Goal: Task Accomplishment & Management: Complete application form

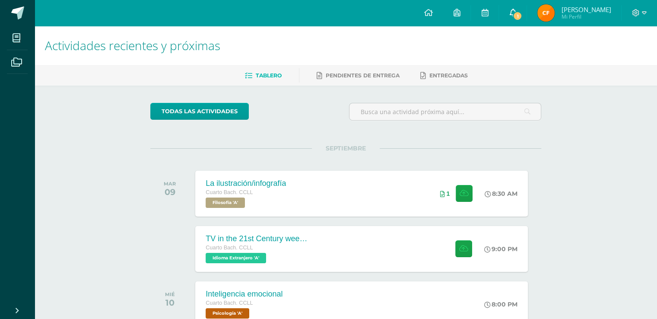
click at [509, 13] on icon at bounding box center [512, 13] width 7 height 8
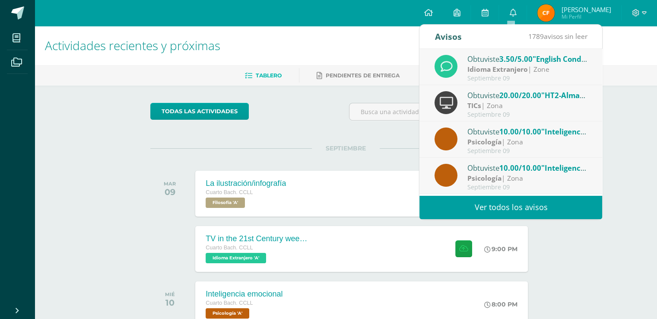
click at [524, 69] on strong "Idioma Extranjero" at bounding box center [497, 69] width 60 height 10
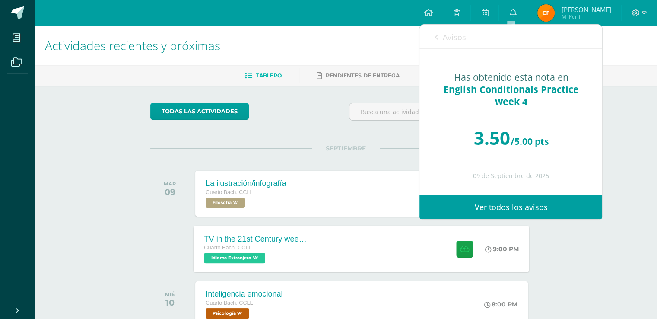
click at [339, 246] on div "TV in the 21st Century week 5 Cuarto [PERSON_NAME]. CCLL Idioma Extranjero 'A' …" at bounding box center [362, 248] width 336 height 46
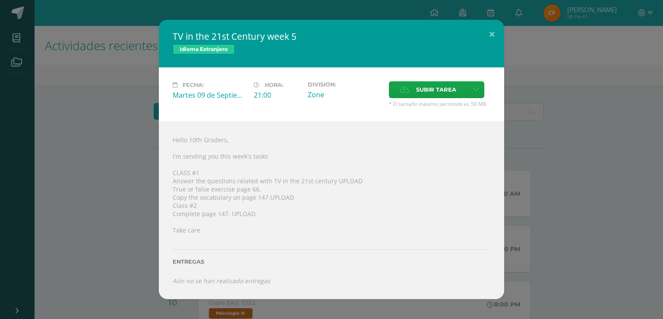
drag, startPoint x: 252, startPoint y: 215, endPoint x: 247, endPoint y: 213, distance: 5.1
click at [249, 214] on div "Hello 10th Graders, I'm sending you this week's tasks CLASS #1 Answer the quest…" at bounding box center [331, 209] width 345 height 177
drag, startPoint x: 244, startPoint y: 210, endPoint x: 236, endPoint y: 204, distance: 10.1
click at [238, 206] on div "Hello 10th Graders, I'm sending you this week's tasks CLASS #1 Answer the quest…" at bounding box center [331, 209] width 345 height 177
click at [212, 195] on div "Hello 10th Graders, I'm sending you this week's tasks CLASS #1 Answer the quest…" at bounding box center [331, 209] width 345 height 177
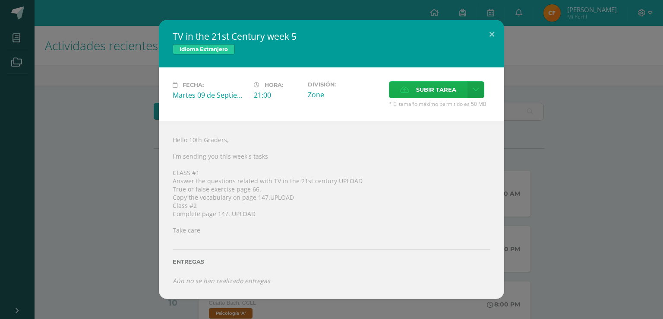
click at [415, 90] on label "Subir tarea" at bounding box center [428, 89] width 79 height 17
click at [0, 0] on input "Subir tarea" at bounding box center [0, 0] width 0 height 0
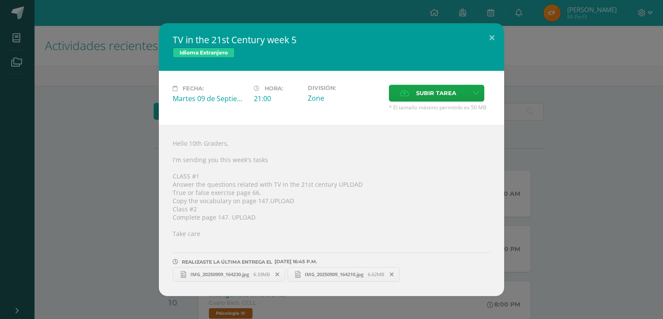
click at [212, 279] on link "IMG_20250909_164230.jpg 6.33MB" at bounding box center [229, 274] width 113 height 15
click at [325, 275] on span "IMG_20250909_164210.jpg" at bounding box center [334, 274] width 67 height 6
